Goal: Find specific page/section: Find specific page/section

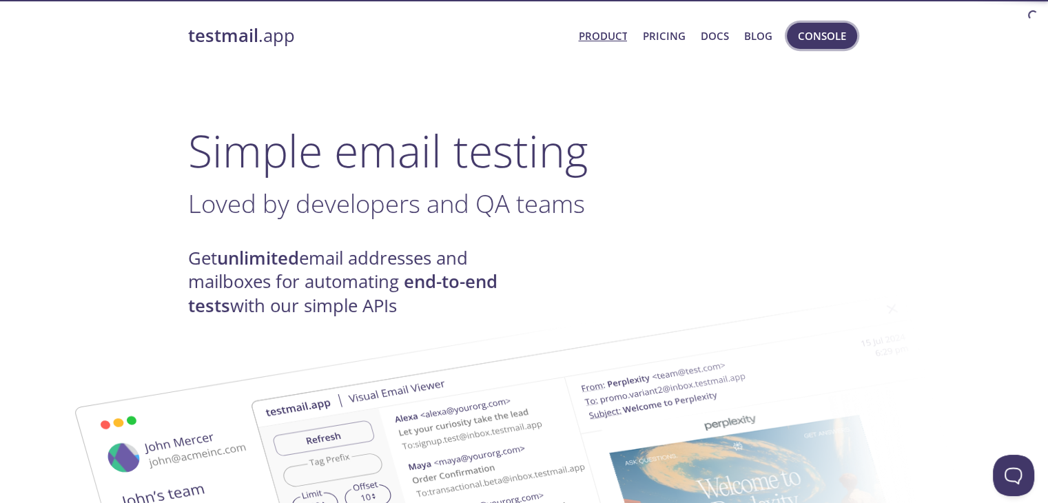
click at [793, 45] on button "Console" at bounding box center [822, 36] width 70 height 26
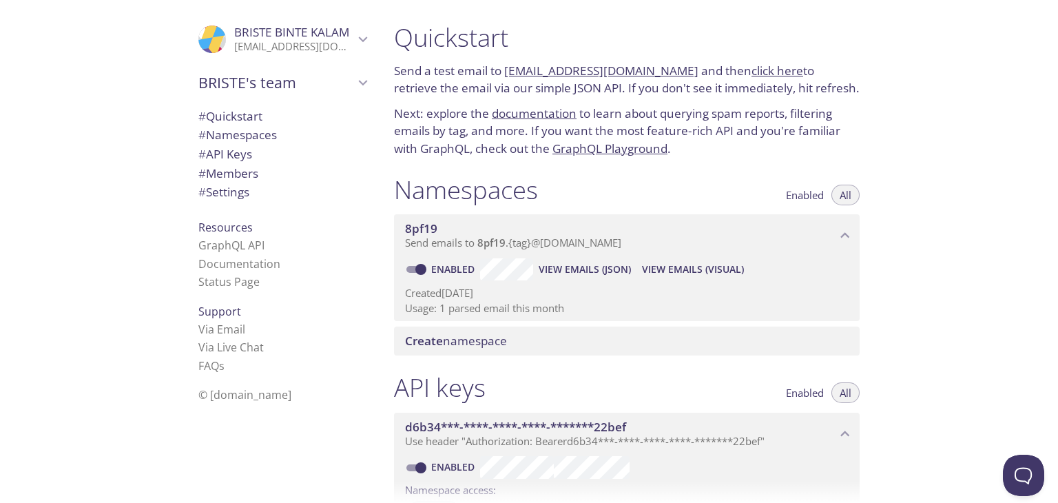
click at [608, 70] on link "[EMAIL_ADDRESS][DOMAIN_NAME]" at bounding box center [601, 71] width 194 height 16
click at [0, 344] on div ".cls-1 { fill: #6d5ca8; } .cls-2 { fill: #3fc191; } .cls-3 { fill: #3b4752; } .…" at bounding box center [191, 251] width 383 height 503
click at [751, 78] on link "click here" at bounding box center [777, 71] width 52 height 16
